Goal: Book appointment/travel/reservation

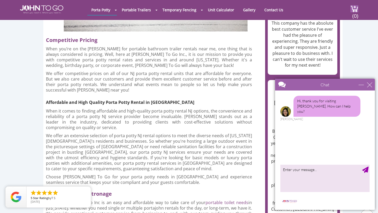
scroll to position [917, 0]
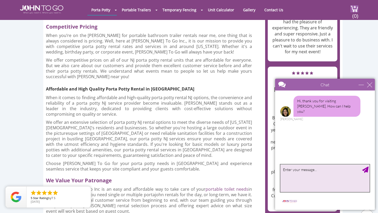
click at [294, 173] on textarea "type your message" at bounding box center [324, 178] width 89 height 28
type textarea "i want to"
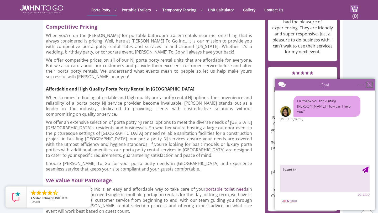
click at [368, 86] on div "close" at bounding box center [369, 84] width 5 height 5
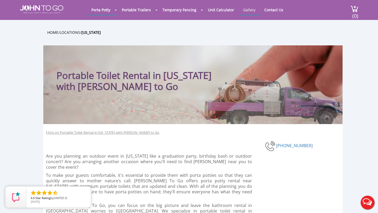
scroll to position [0, 0]
click at [113, 9] on div at bounding box center [189, 106] width 378 height 213
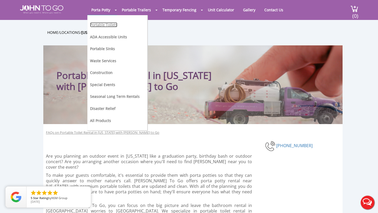
click at [113, 25] on link "Portable Toilets" at bounding box center [103, 24] width 27 height 5
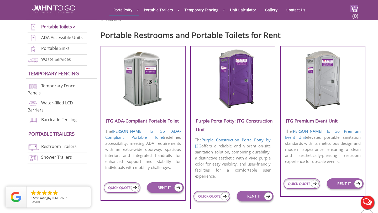
scroll to position [183, 0]
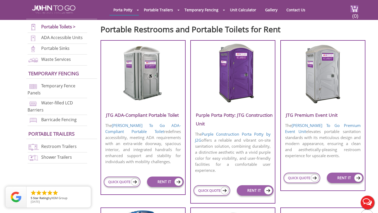
click at [233, 89] on img at bounding box center [233, 73] width 50 height 60
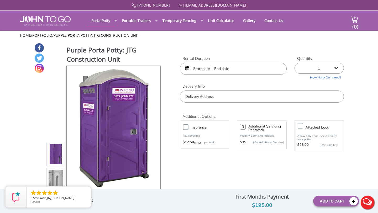
click at [207, 68] on input "text" at bounding box center [233, 69] width 107 height 12
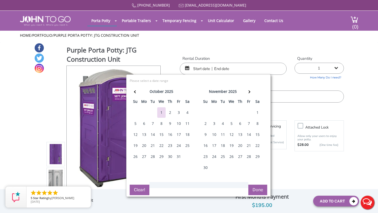
click at [189, 113] on div "4" at bounding box center [187, 112] width 8 height 10
click at [135, 125] on div "5" at bounding box center [135, 123] width 8 height 10
type input "10/04/2025 to 10/05/2025"
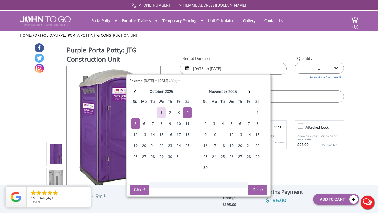
click at [260, 190] on button "Done" at bounding box center [257, 190] width 19 height 10
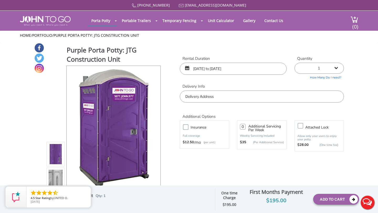
click at [230, 96] on input "text" at bounding box center [262, 96] width 164 height 12
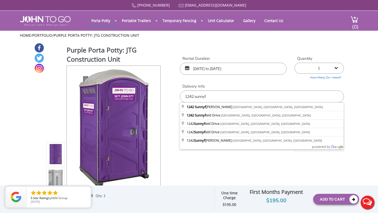
type input "1242 Sunnyfield Ln, Scotch Plains, NJ, USA"
